Goal: Task Accomplishment & Management: Manage account settings

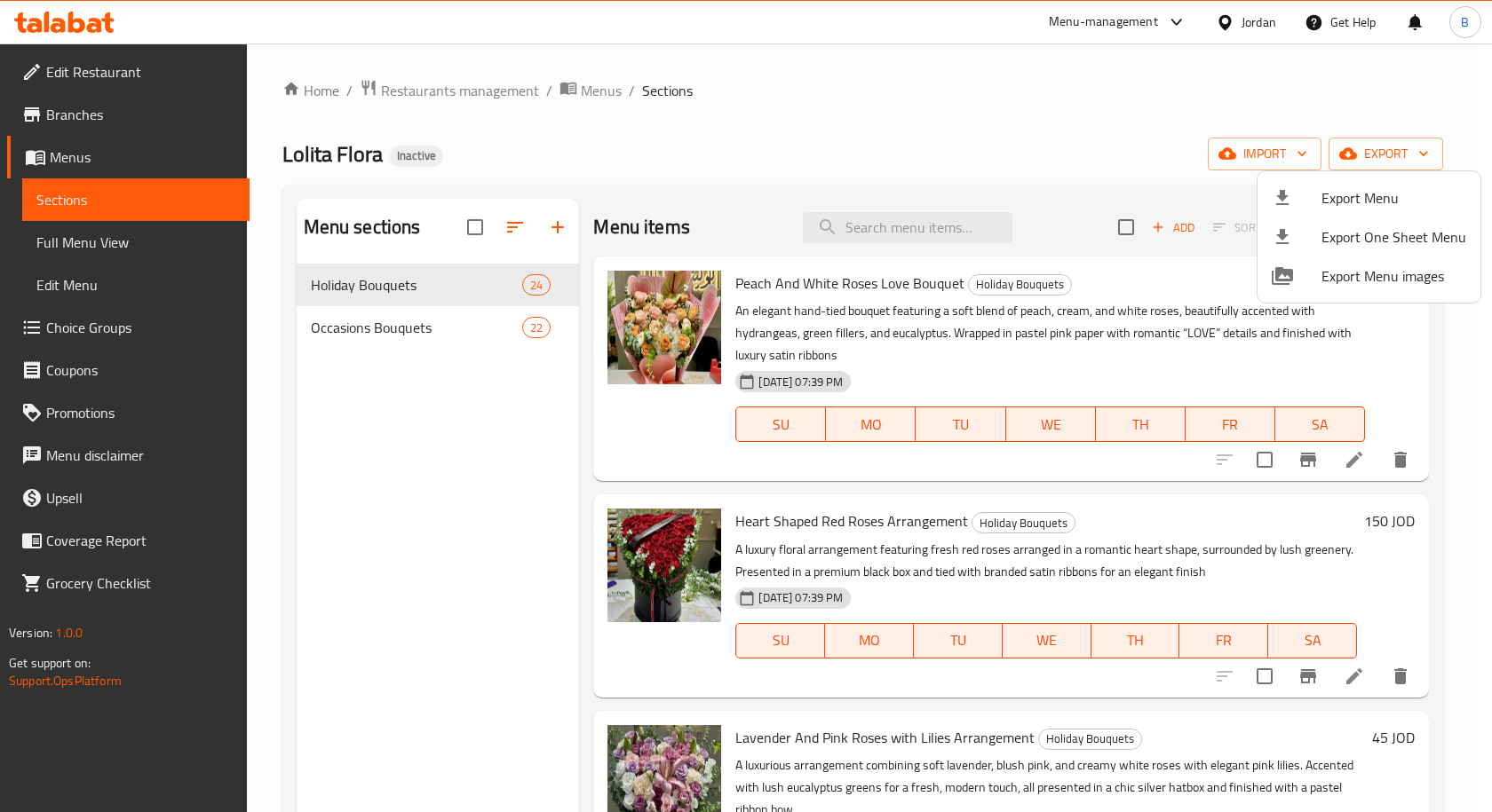
click at [77, 117] on div at bounding box center [746, 406] width 1492 height 812
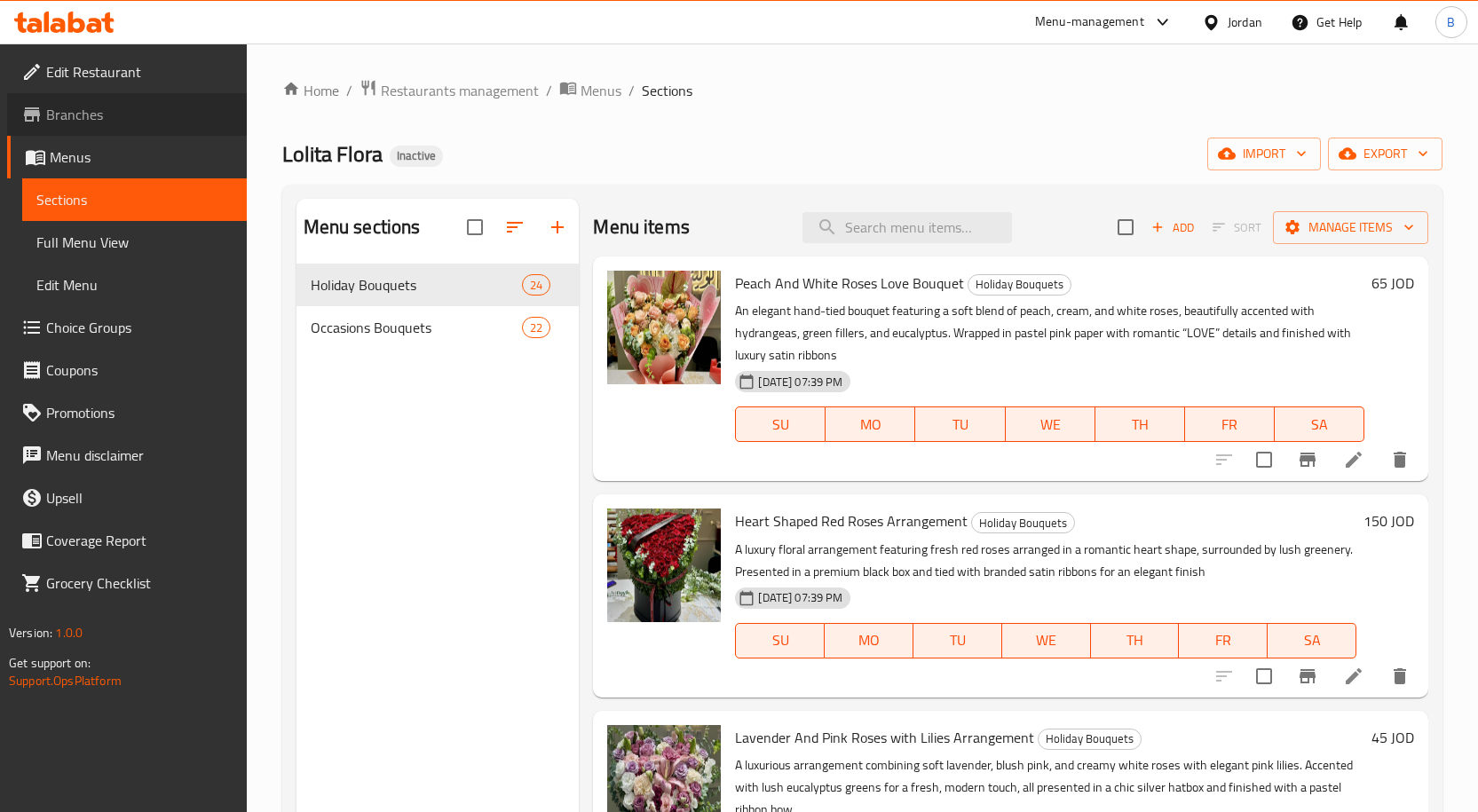
click at [77, 111] on span "Branches" at bounding box center [140, 114] width 187 height 21
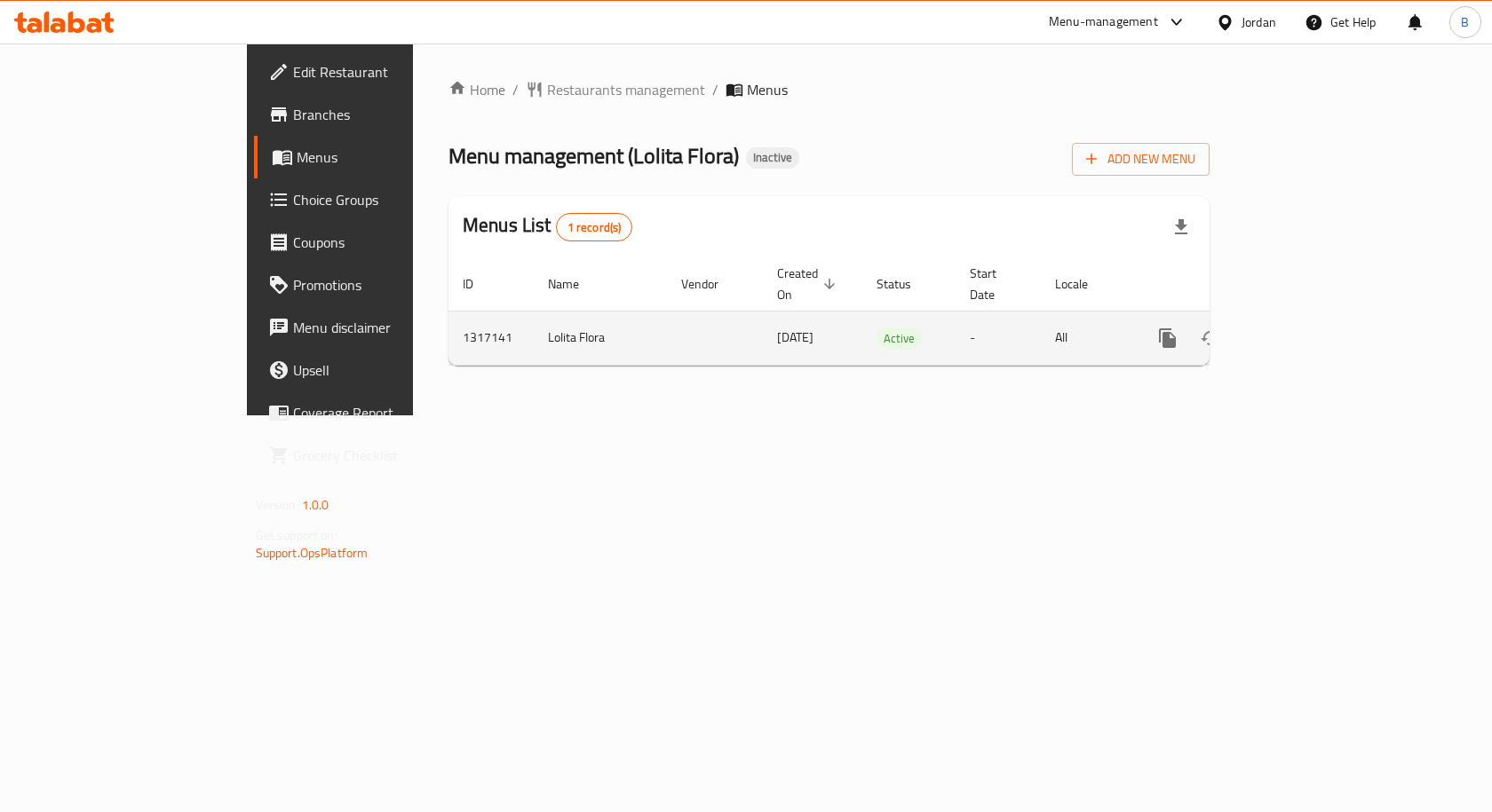
click at [1306, 327] on icon "enhanced table" at bounding box center [1296, 338] width 21 height 21
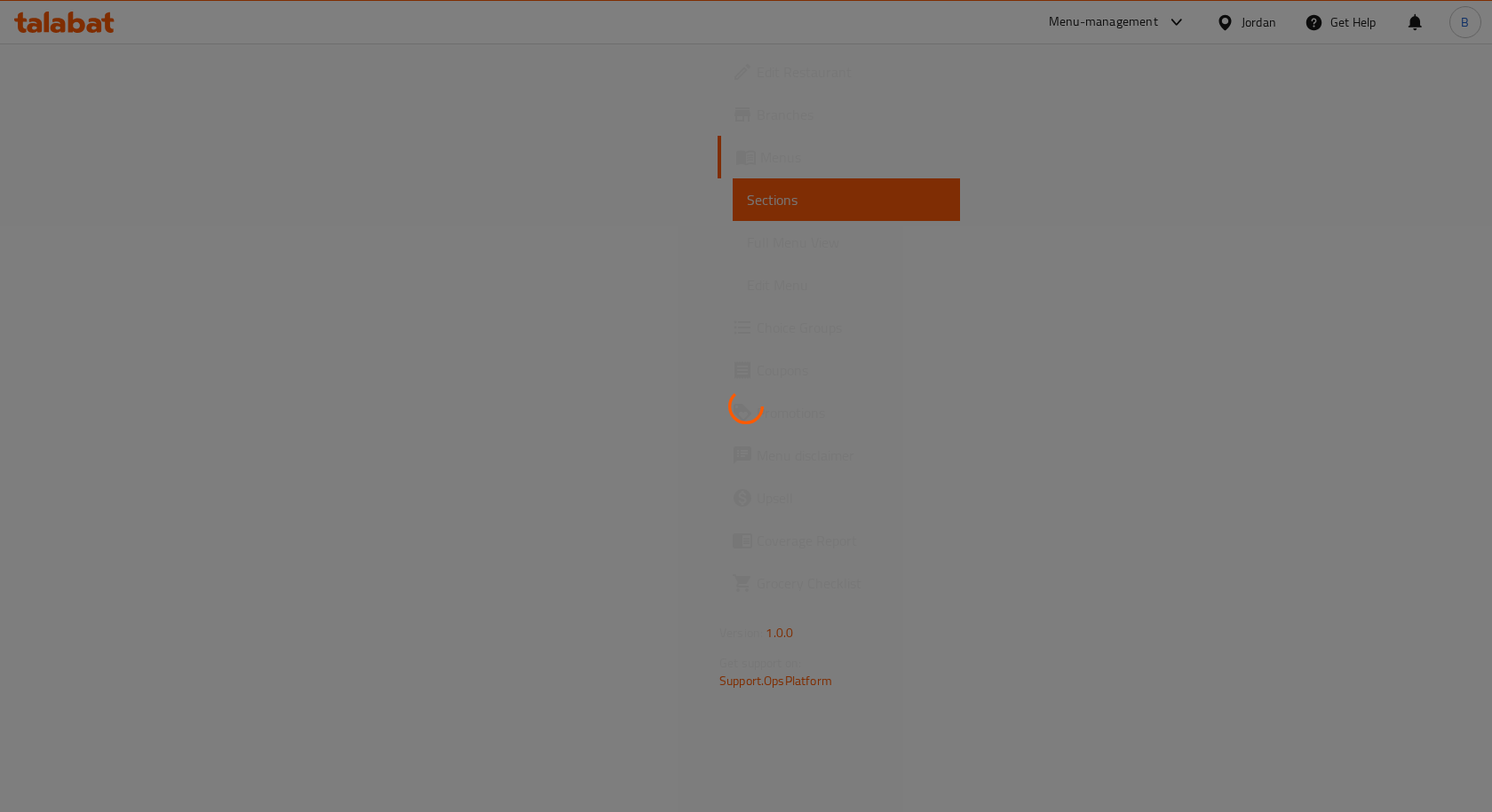
click at [122, 250] on div at bounding box center [746, 406] width 1492 height 812
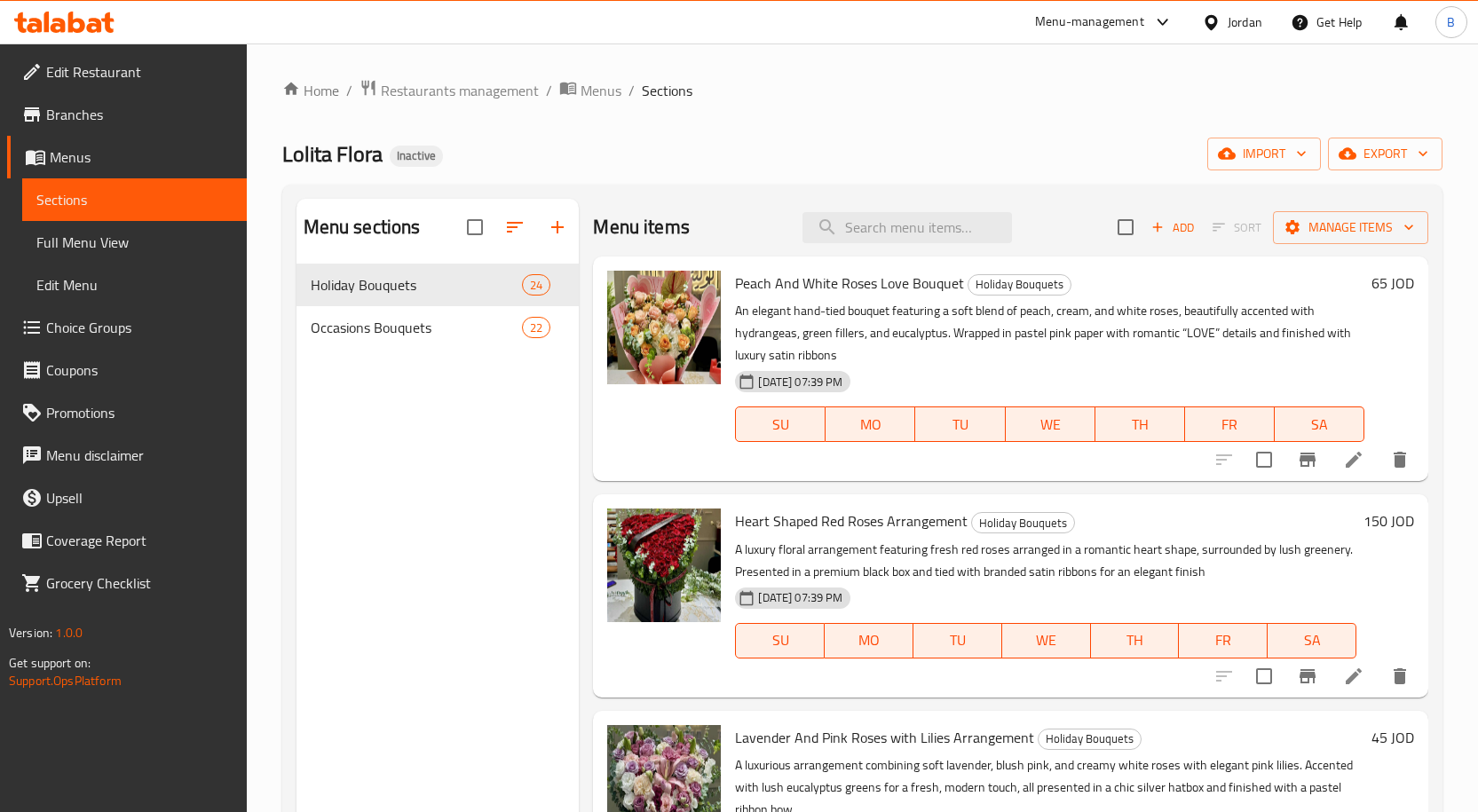
click at [827, 42] on div "Menu-management Jordan Get Help B" at bounding box center [739, 22] width 1478 height 42
click at [887, 224] on input "search" at bounding box center [907, 227] width 210 height 31
click at [1346, 466] on icon at bounding box center [1354, 460] width 21 height 21
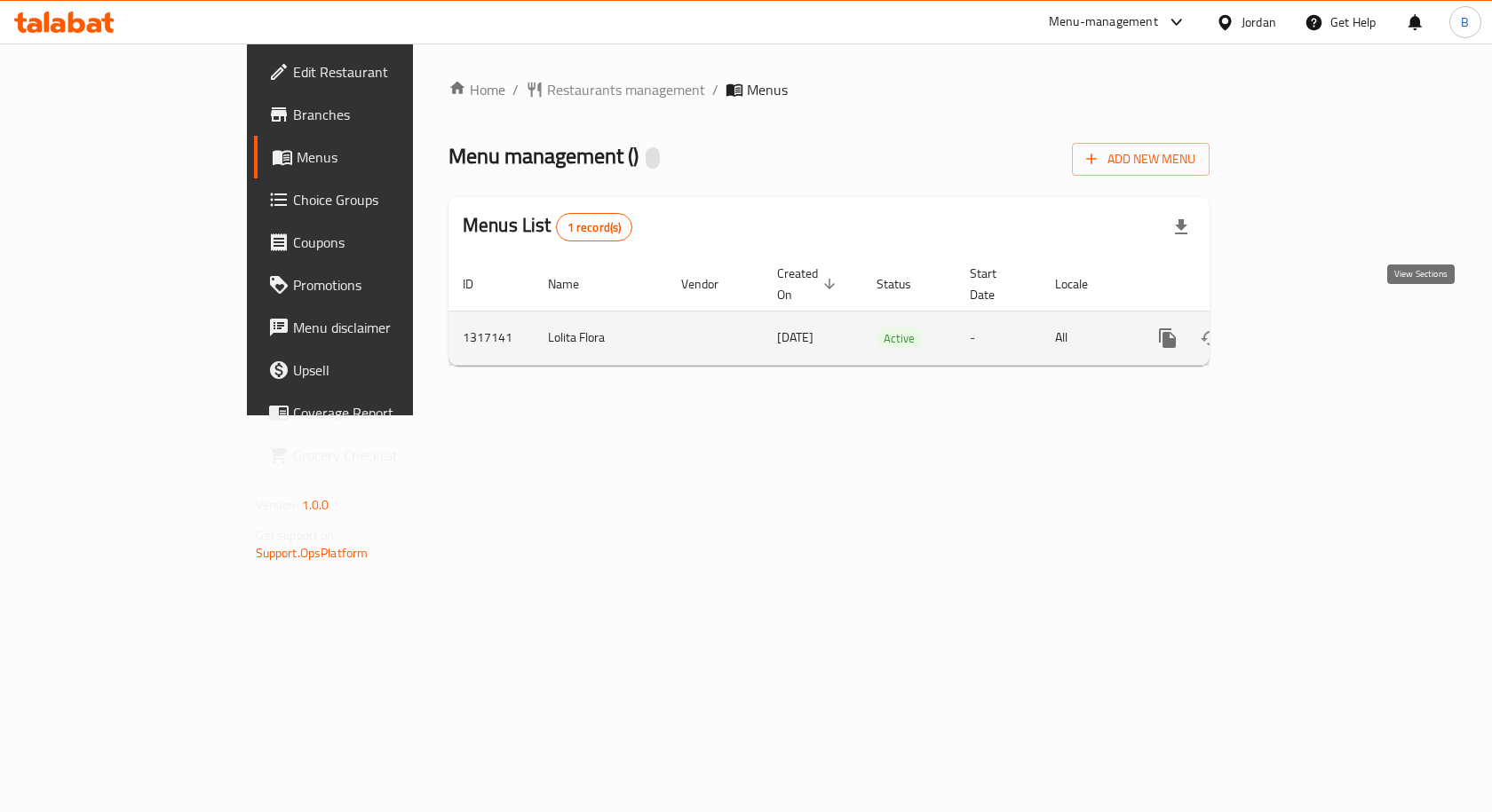
click at [1306, 327] on icon "enhanced table" at bounding box center [1296, 338] width 21 height 21
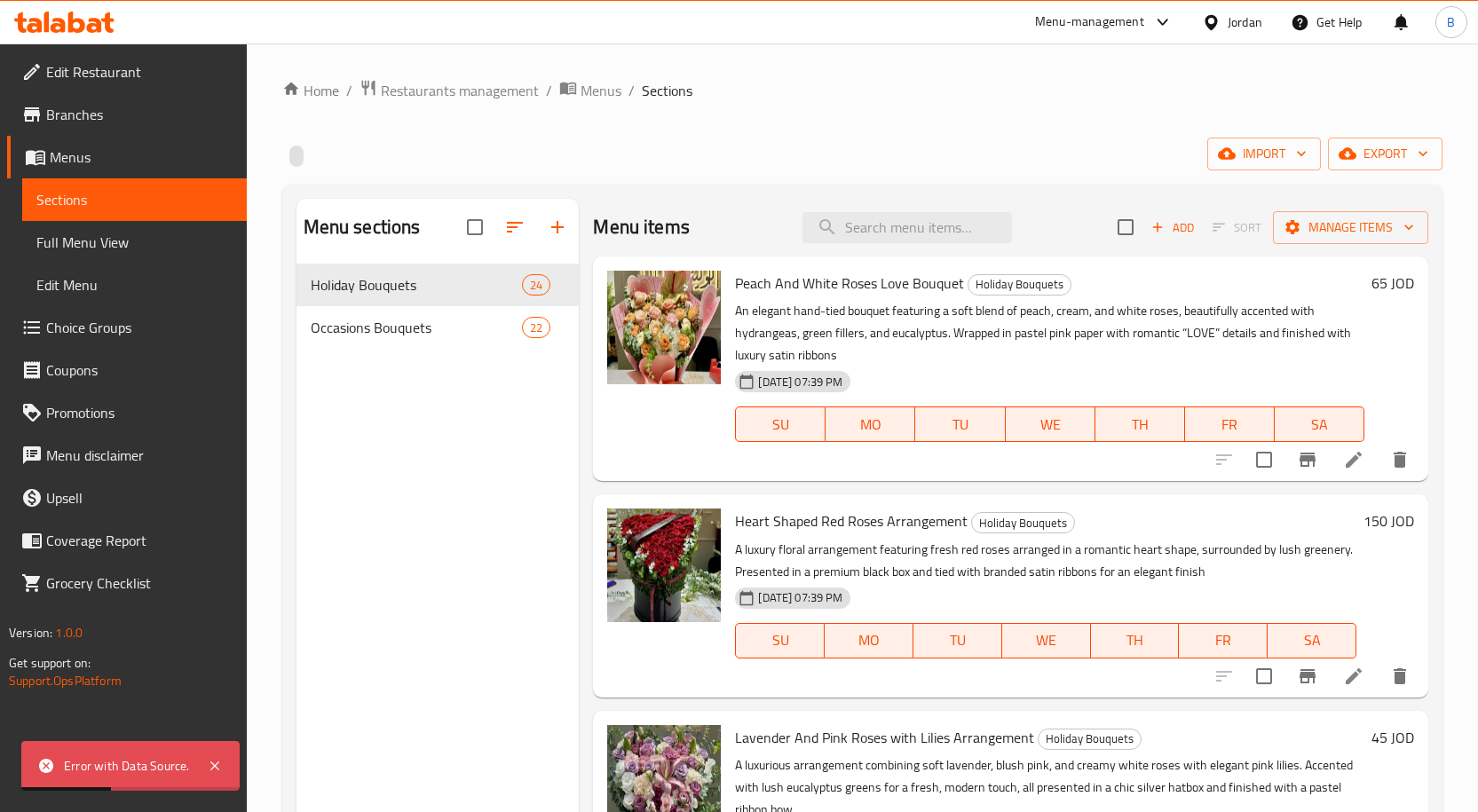
click at [889, 274] on span "Peach And White Roses Love Bouquet" at bounding box center [850, 283] width 229 height 27
copy h6 "Peach And White Roses Love Bouquet"
click at [892, 232] on input "search" at bounding box center [907, 227] width 210 height 31
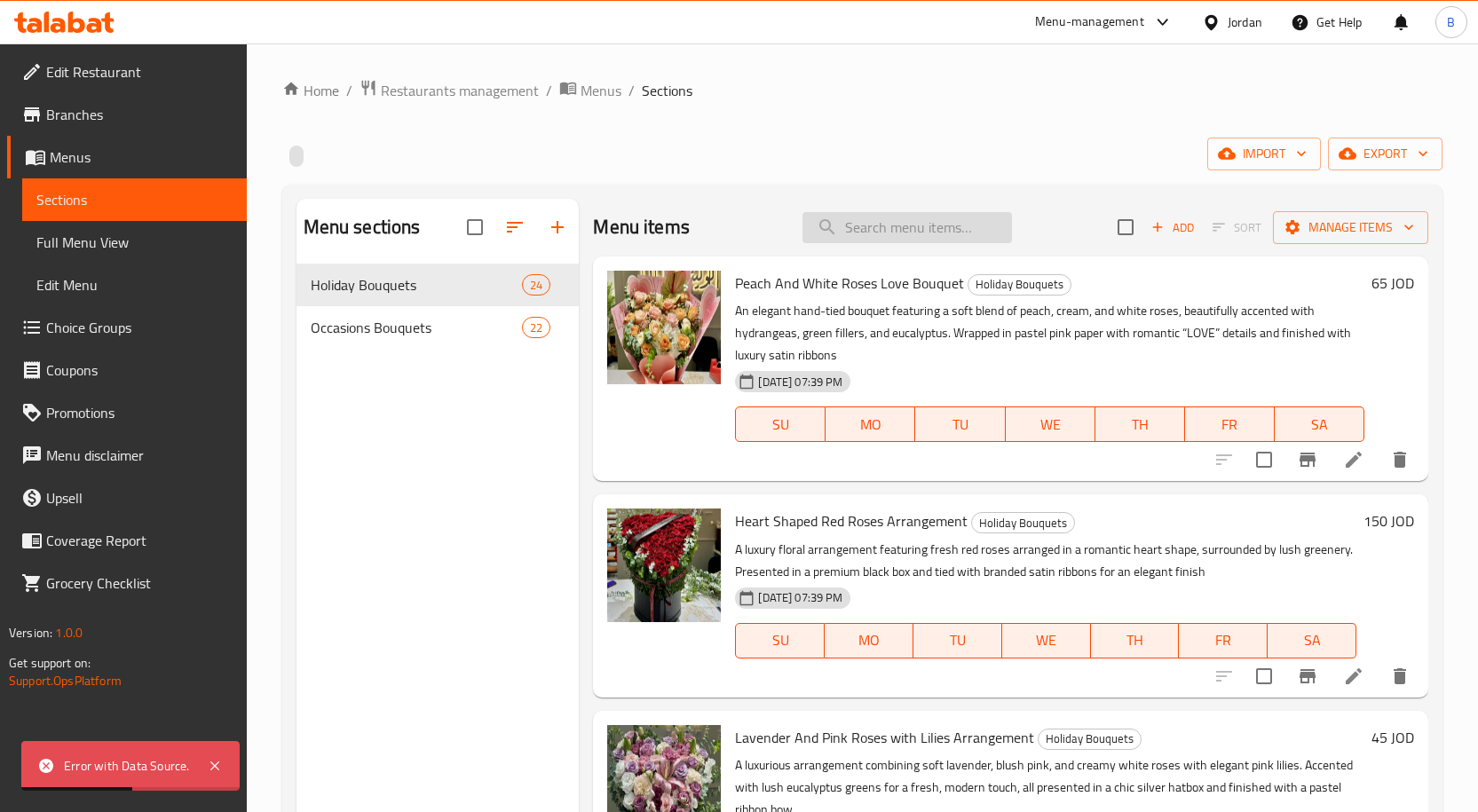
paste input "Peach And White Roses Love Bouquet"
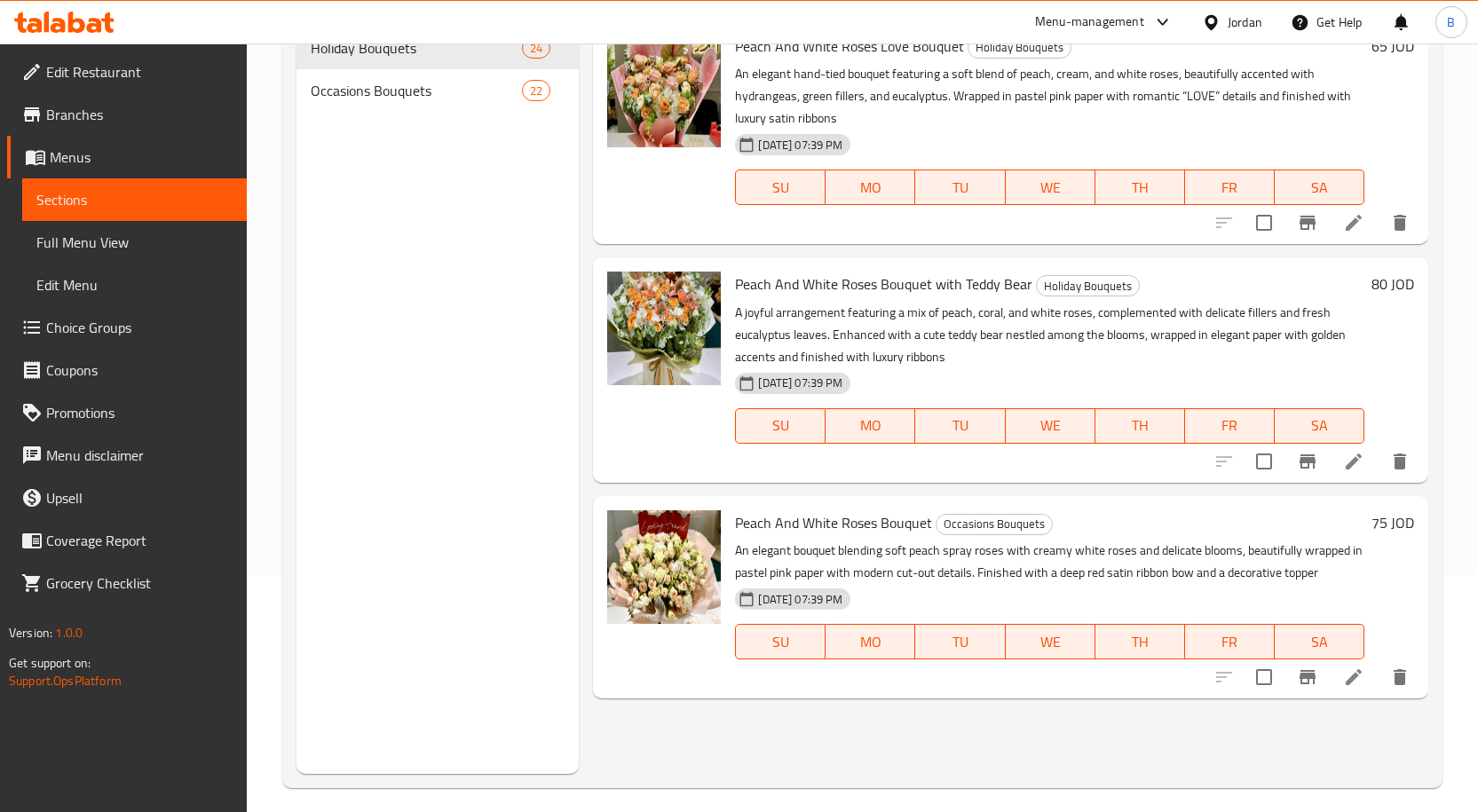
scroll to position [71, 0]
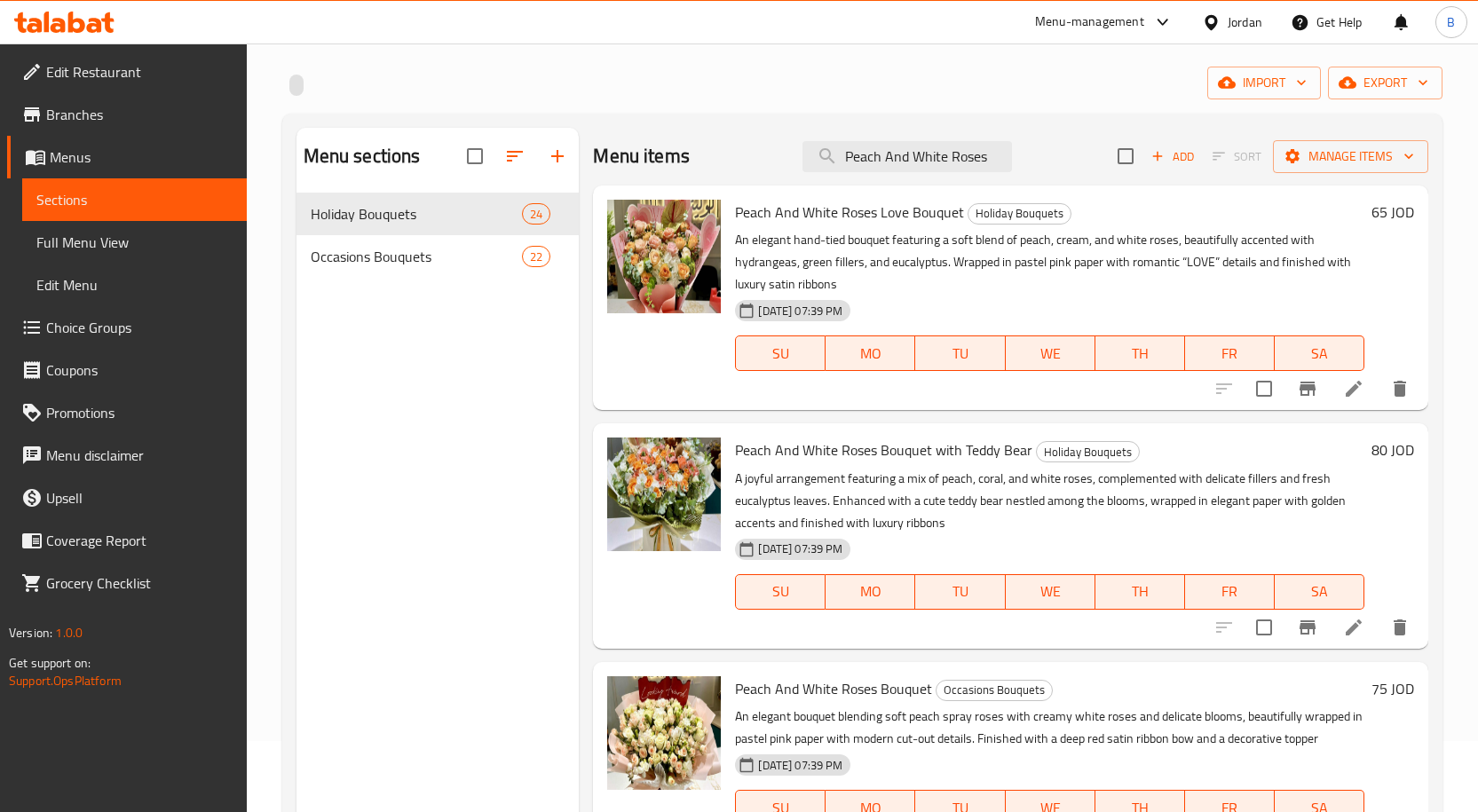
type input "Peach And White Roses"
click at [1345, 624] on icon at bounding box center [1354, 627] width 21 height 21
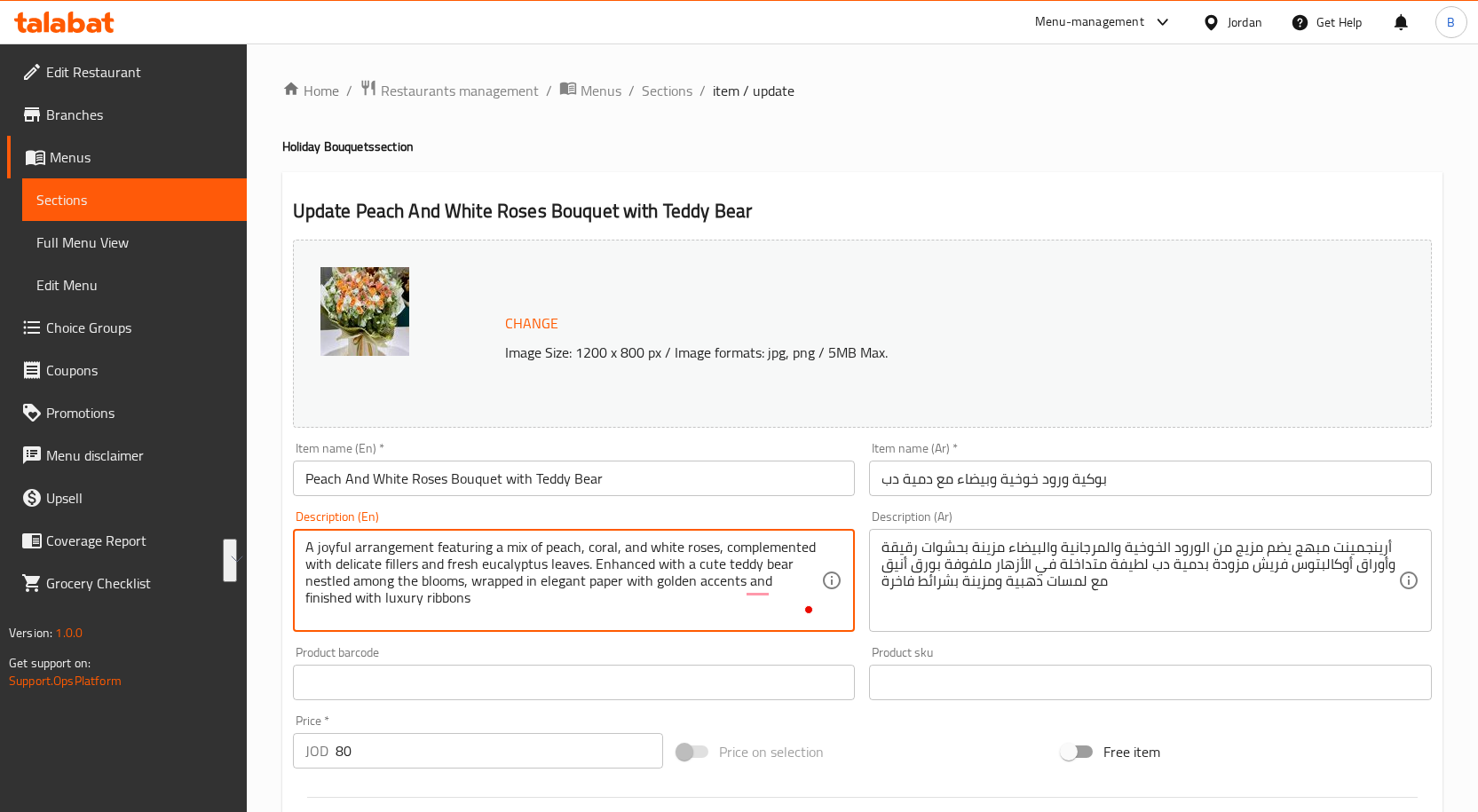
drag, startPoint x: 720, startPoint y: 547, endPoint x: 587, endPoint y: 566, distance: 134.4
click at [655, 89] on span "Sections" at bounding box center [667, 90] width 51 height 21
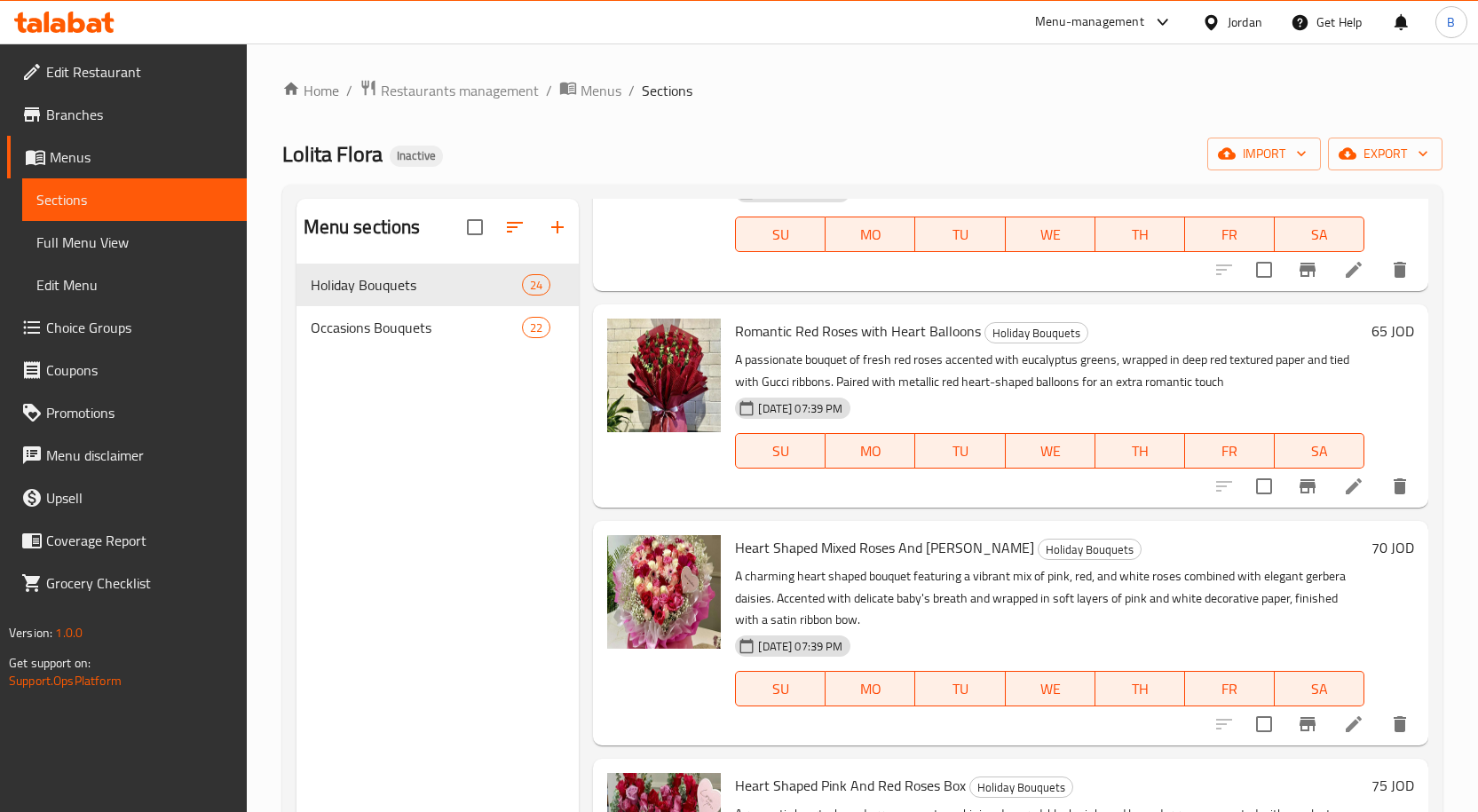
scroll to position [3767, 0]
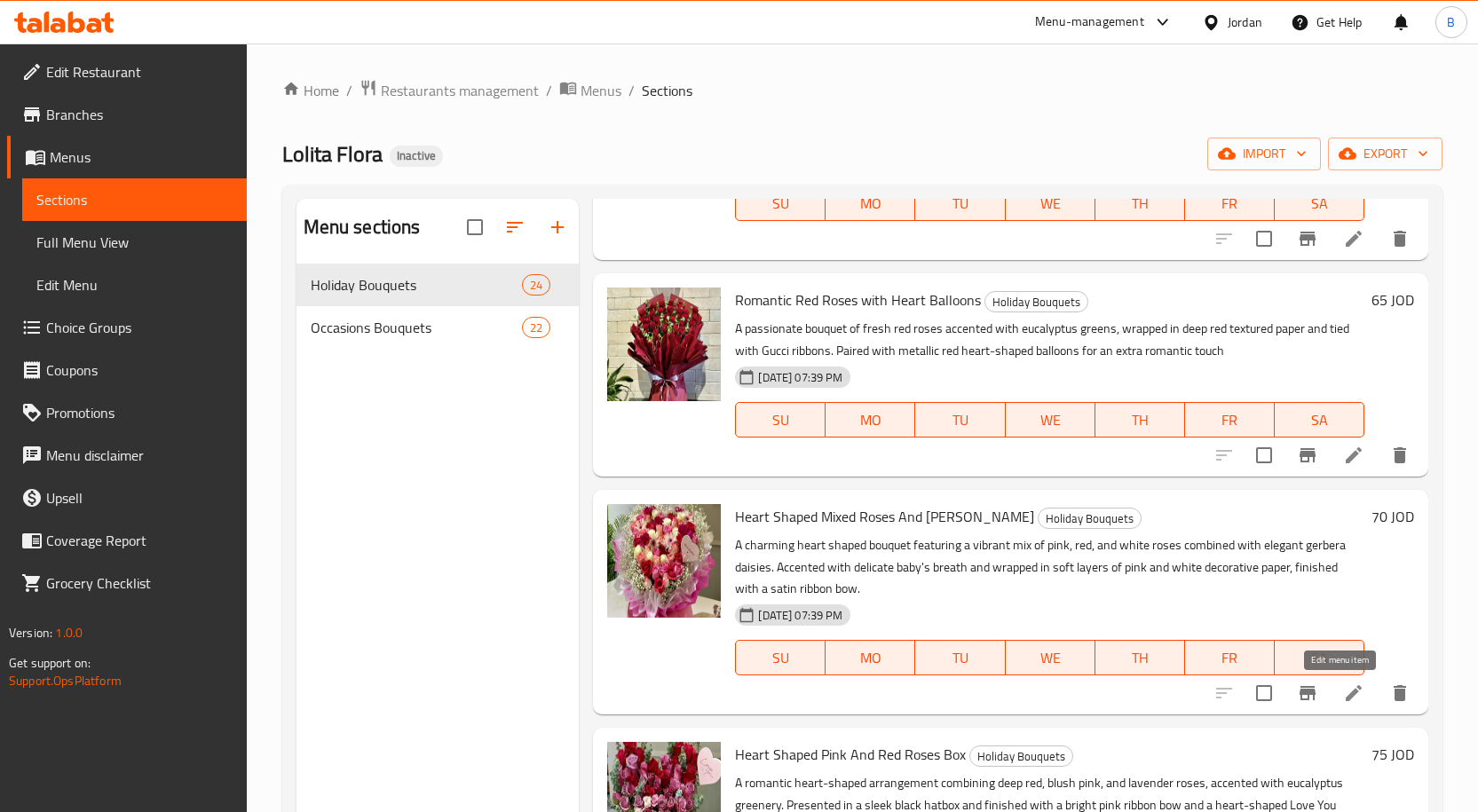
click at [1343, 689] on icon at bounding box center [1354, 693] width 21 height 21
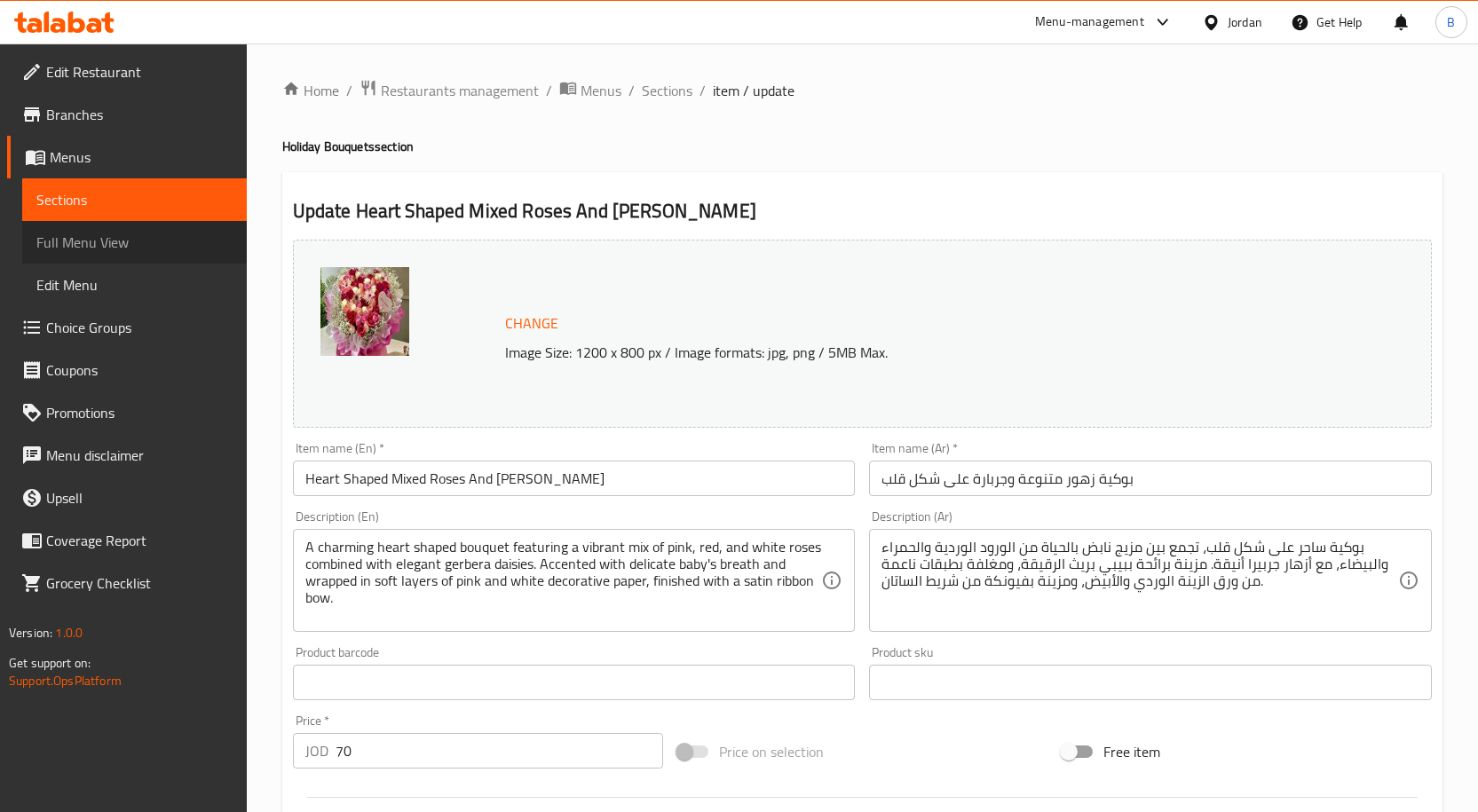
click at [82, 243] on span "Full Menu View" at bounding box center [135, 242] width 196 height 21
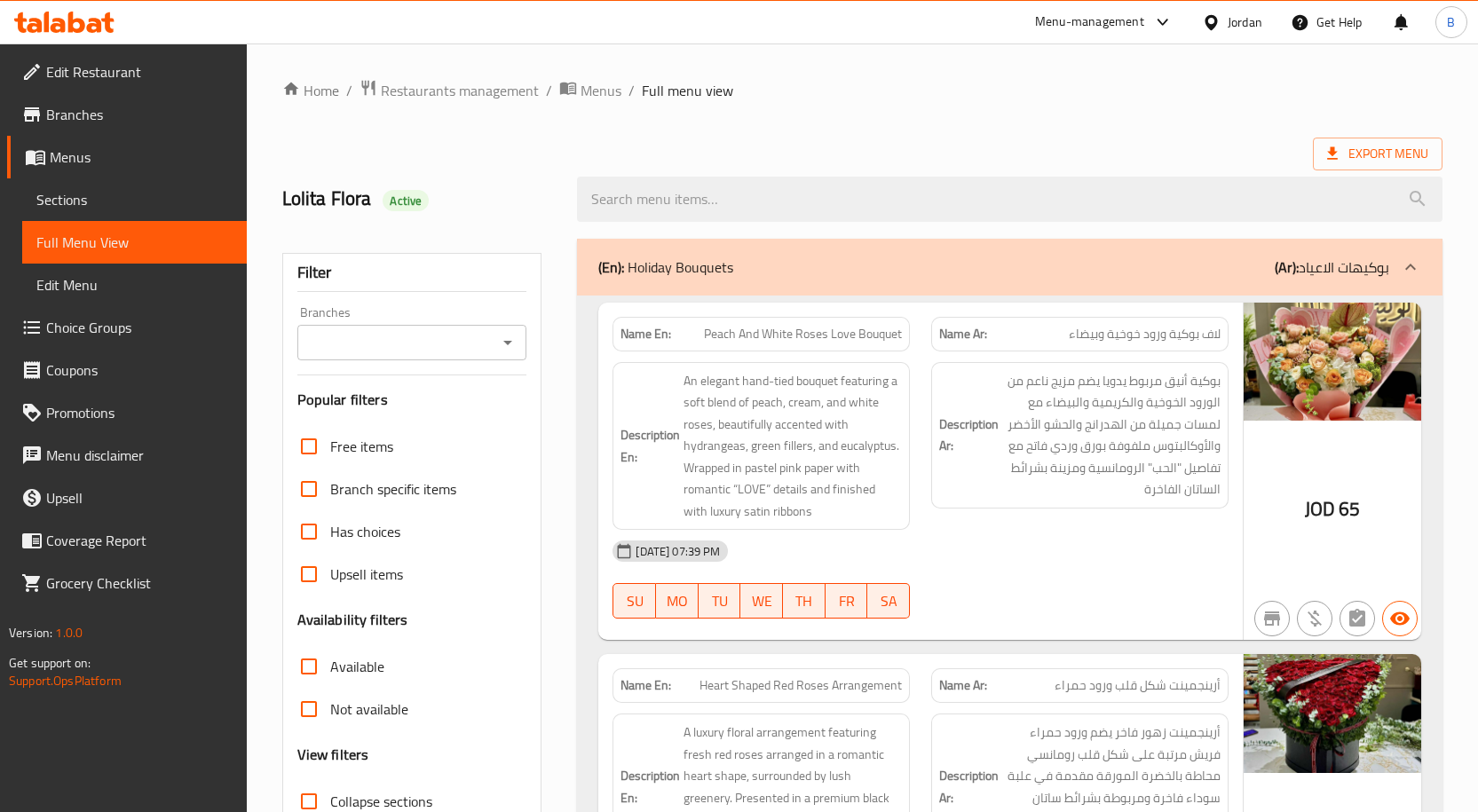
click at [1264, 29] on div "Jordan" at bounding box center [1232, 22] width 89 height 42
click at [1256, 26] on div "Jordan" at bounding box center [1245, 22] width 35 height 19
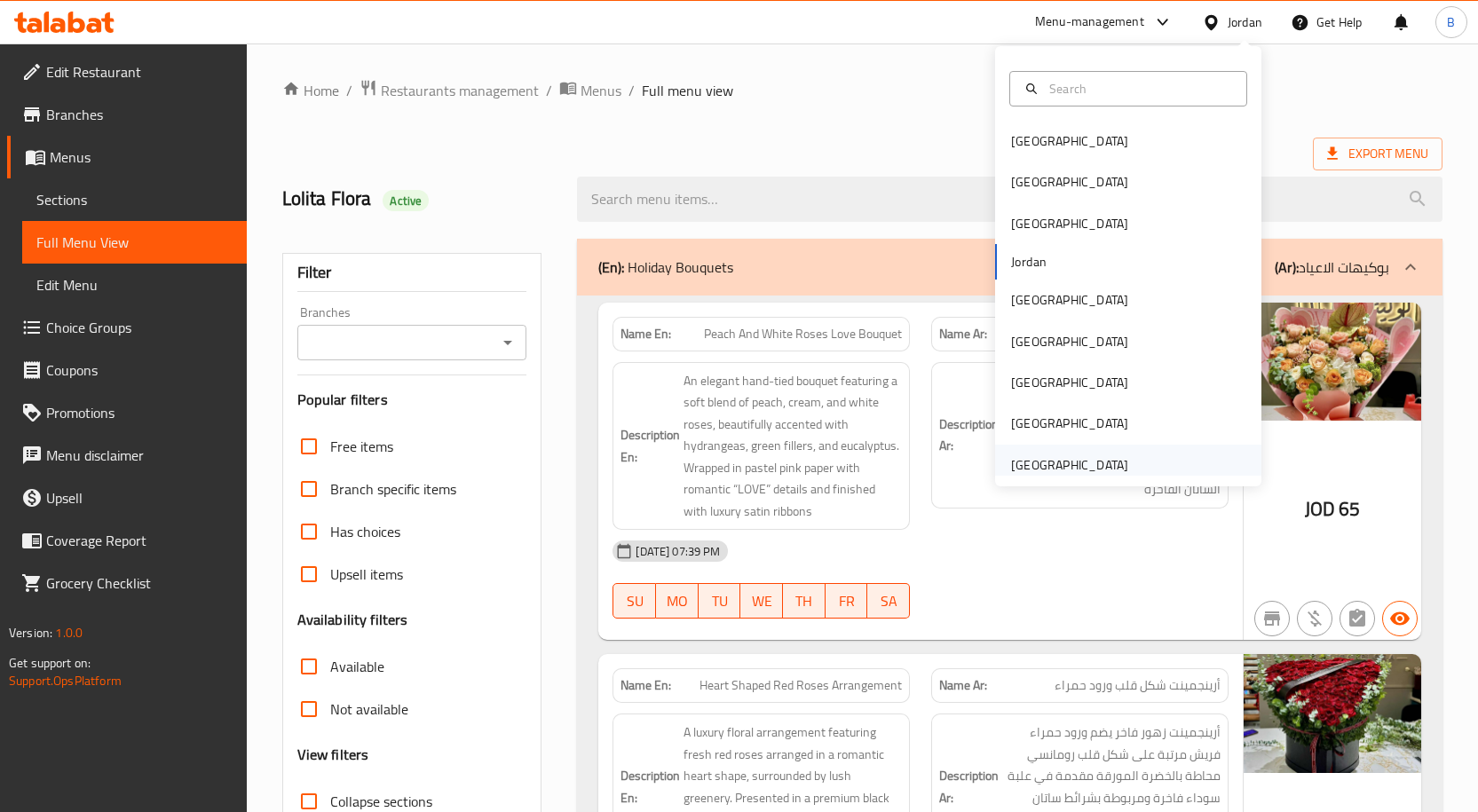
click at [1077, 471] on div "United Arab Emirates" at bounding box center [1070, 465] width 117 height 19
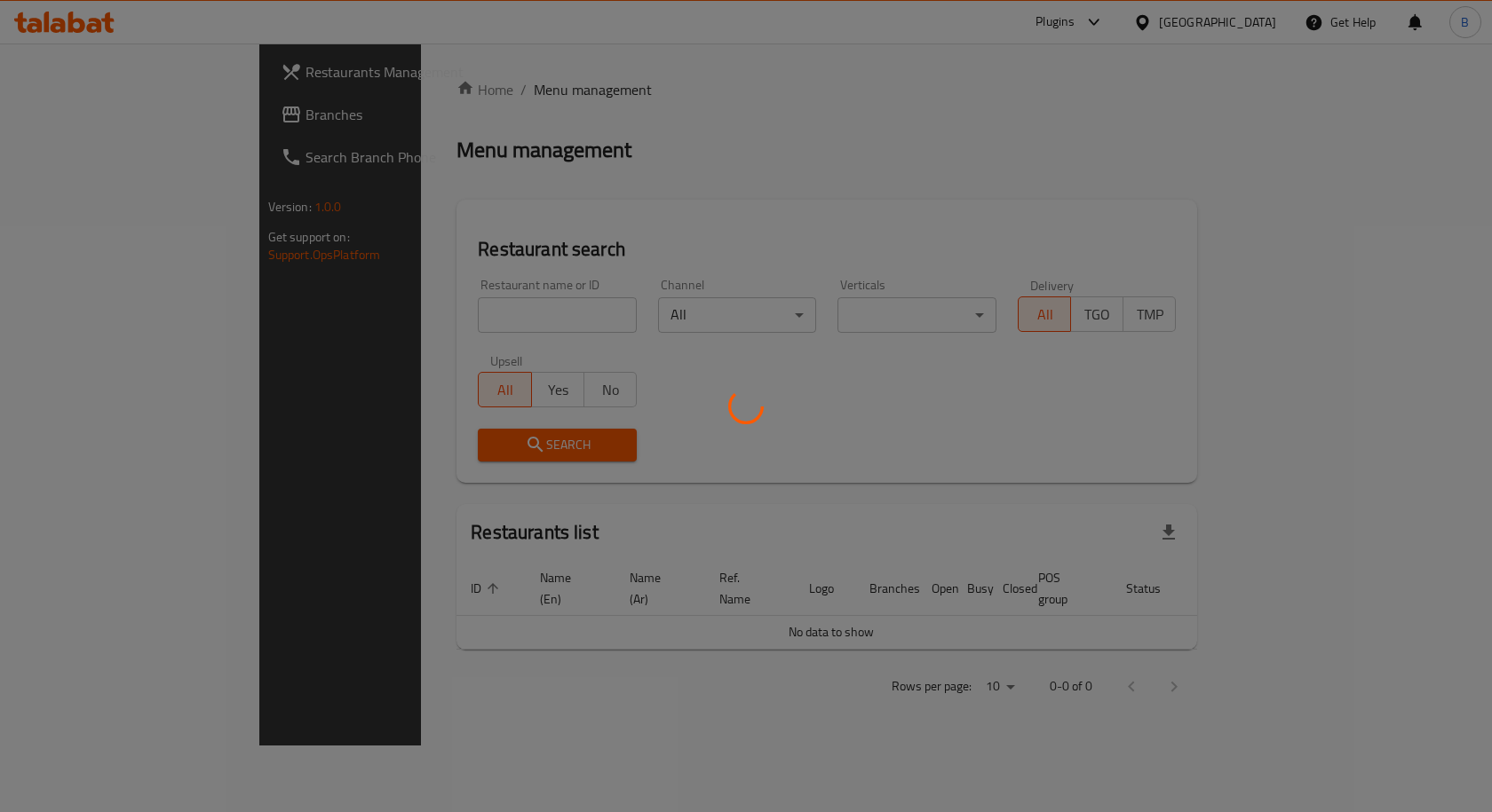
click at [73, 113] on div at bounding box center [746, 406] width 1492 height 812
click at [74, 122] on div at bounding box center [746, 406] width 1492 height 812
click at [81, 109] on div at bounding box center [746, 406] width 1492 height 812
click at [78, 120] on div at bounding box center [746, 406] width 1492 height 812
click at [76, 116] on div at bounding box center [746, 406] width 1492 height 812
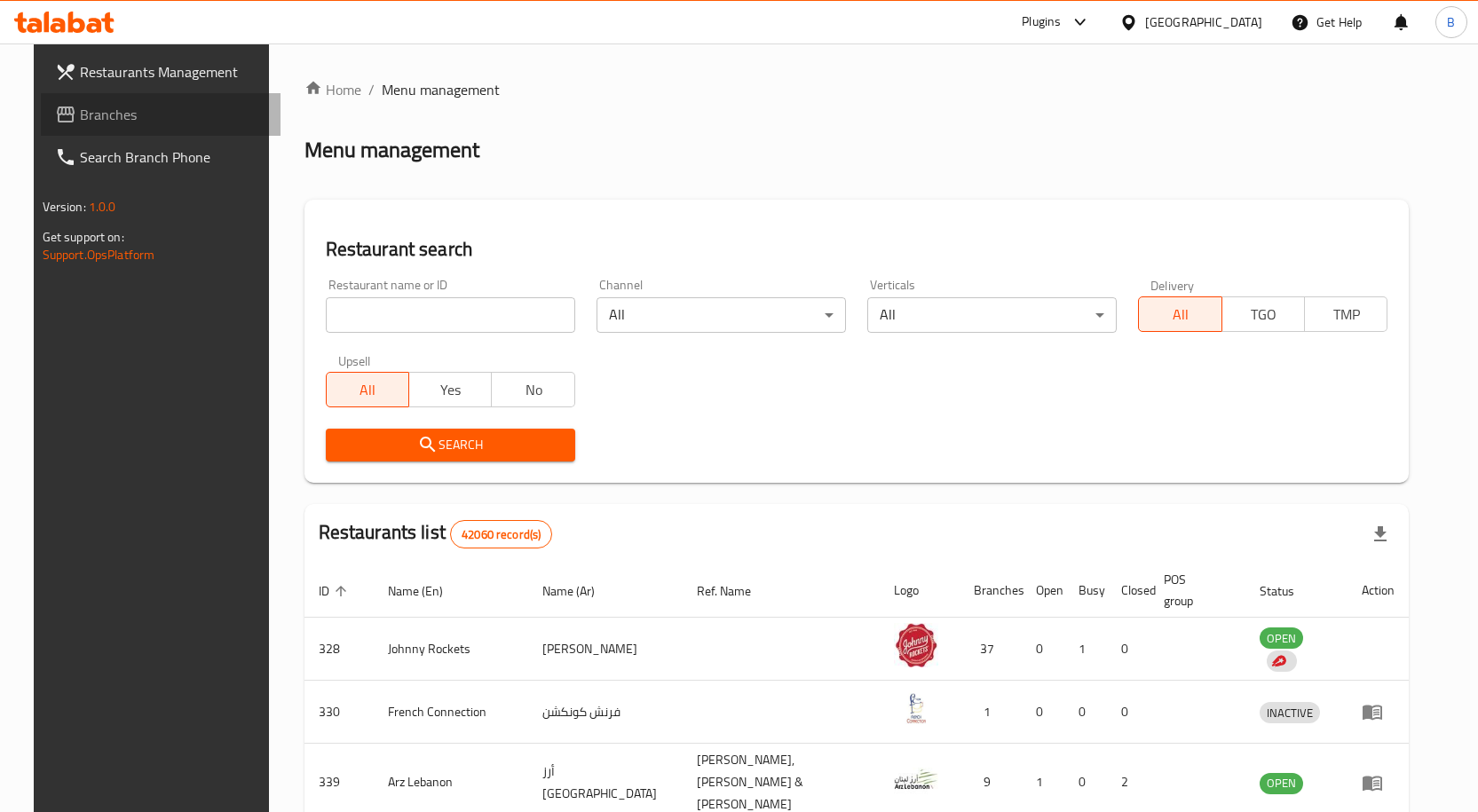
click at [96, 114] on span "Branches" at bounding box center [173, 114] width 187 height 21
